Goal: Task Accomplishment & Management: Complete application form

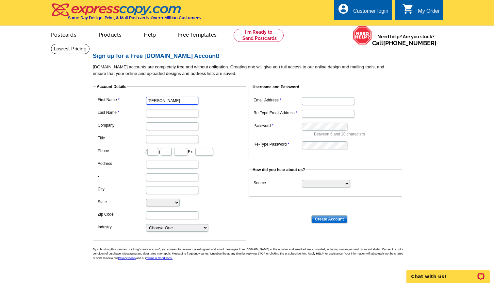
type input "[PERSON_NAME]"
type input "[PERSON_NAME] Classic Realty NW"
type input "763"
type input "568"
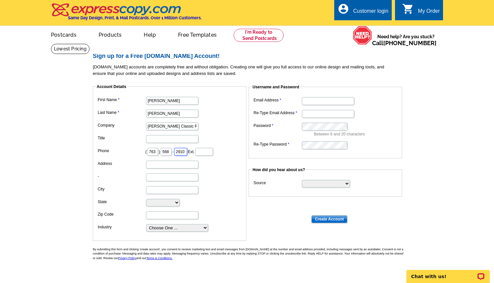
type input "2910"
type input "[STREET_ADDRESS][PERSON_NAME]"
type input "m"
click at [188, 177] on input "-" at bounding box center [172, 177] width 52 height 8
click at [156, 175] on input "-" at bounding box center [172, 177] width 52 height 8
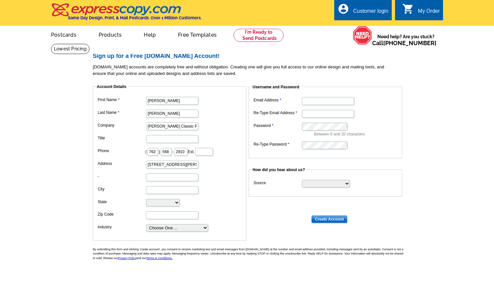
click at [154, 185] on dd at bounding box center [169, 189] width 147 height 10
type input "Robbinsdale"
select select "MN"
type input "55422"
select select "3"
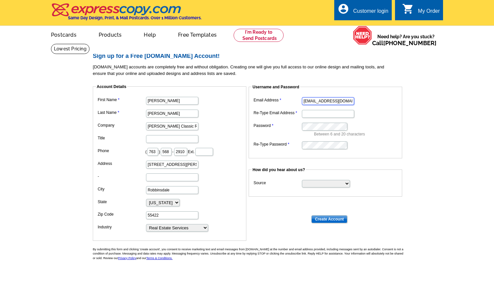
type input "[EMAIL_ADDRESS][DOMAIN_NAME]"
select select "other"
click at [318, 213] on dd "Create Account" at bounding box center [329, 218] width 37 height 10
click at [319, 218] on input "Create Account" at bounding box center [329, 219] width 36 height 8
